Goal: Navigation & Orientation: Find specific page/section

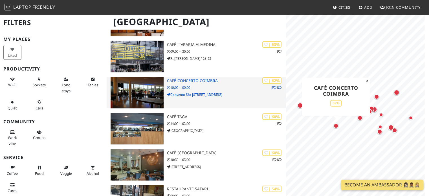
scroll to position [451, 0]
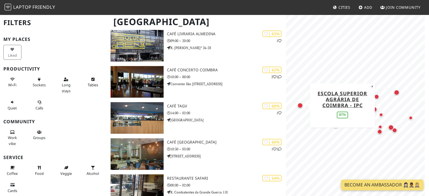
click at [299, 107] on div "Map marker" at bounding box center [300, 106] width 6 height 6
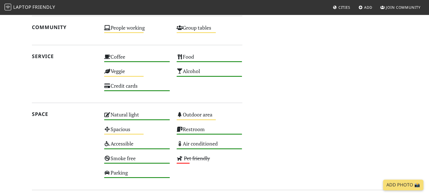
scroll to position [329, 0]
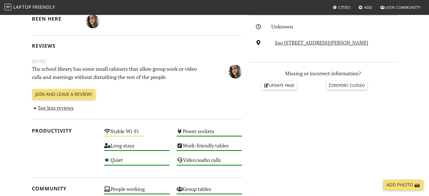
scroll to position [160, 0]
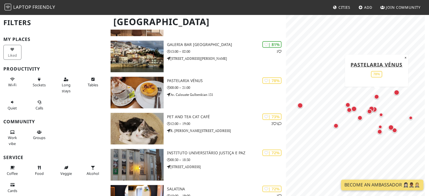
scroll to position [226, 0]
